Goal: Find specific page/section: Find specific page/section

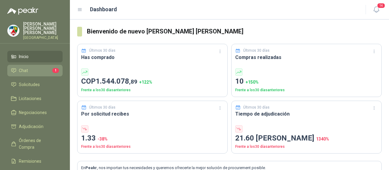
click at [36, 68] on li "Chat 1" at bounding box center [35, 70] width 48 height 7
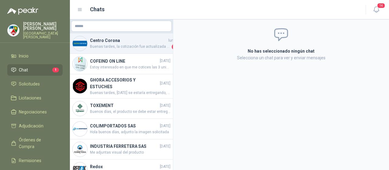
click at [142, 47] on span "Buenas tardes, la cotización fue actualizada con precio y fletes." at bounding box center [130, 47] width 81 height 6
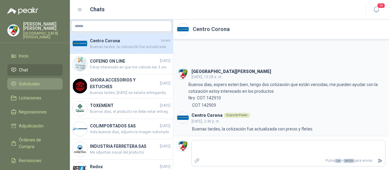
click at [42, 81] on li "Solicitudes" at bounding box center [35, 84] width 48 height 7
